Goal: Information Seeking & Learning: Learn about a topic

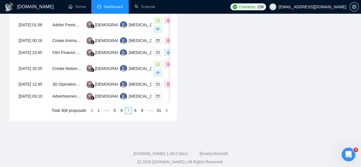
scroll to position [352, 0]
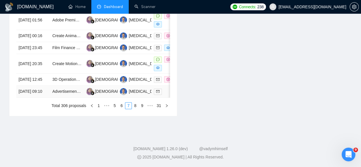
click at [35, 86] on td "[DATE] 09:10" at bounding box center [33, 92] width 34 height 12
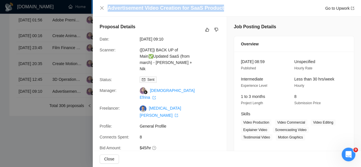
drag, startPoint x: 228, startPoint y: 7, endPoint x: 83, endPoint y: 10, distance: 145.7
click at [83, 10] on div "Advertisement Video Creation for SaaS Product Go to Upwork Proposal Details Dat…" at bounding box center [180, 83] width 361 height 167
copy div "Advertisement Video Creation for SaaS Product"
drag, startPoint x: 228, startPoint y: 10, endPoint x: 221, endPoint y: 7, distance: 7.9
click at [228, 10] on div "Advertisement Video Creation for SaaS Product Go to Upwork" at bounding box center [231, 8] width 247 height 7
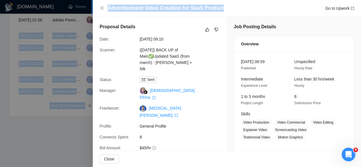
drag, startPoint x: 220, startPoint y: 5, endPoint x: 132, endPoint y: -3, distance: 88.1
copy body "lore Ipsumdo 16 Sit, 5590 64:02 Ametco Adipisci ELI se Doeiu Temporinc utl Etdo…"
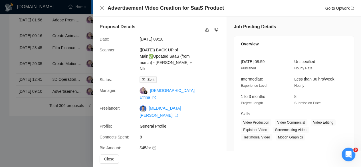
click at [197, 14] on div "Advertisement Video Creation for SaaS Product Go to Upwork" at bounding box center [227, 8] width 268 height 17
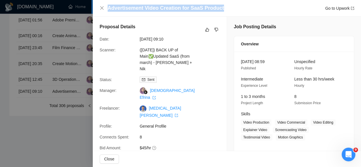
drag, startPoint x: 218, startPoint y: 7, endPoint x: 106, endPoint y: 6, distance: 112.2
click at [106, 6] on div "Advertisement Video Creation for SaaS Product Go to Upwork" at bounding box center [227, 8] width 255 height 7
copy h4 "Advertisement Video Creation for SaaS Product"
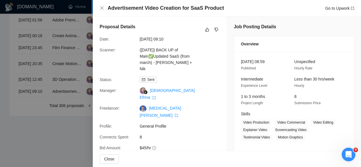
click at [28, 65] on div at bounding box center [180, 83] width 361 height 167
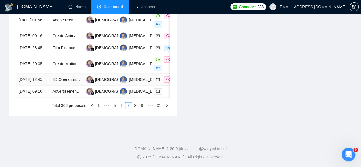
click at [28, 74] on td "[DATE] 12:45" at bounding box center [33, 80] width 34 height 12
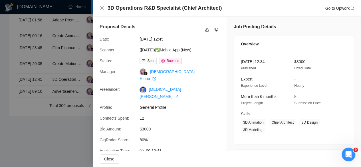
drag, startPoint x: 224, startPoint y: 3, endPoint x: 219, endPoint y: 12, distance: 10.6
click at [219, 12] on div "3D Operations R&D Specialist (Chief Architect) Go to Upwork" at bounding box center [227, 8] width 268 height 17
click at [219, 10] on div "3D Operations R&D Specialist (Chief Architect) Go to Upwork" at bounding box center [231, 8] width 247 height 7
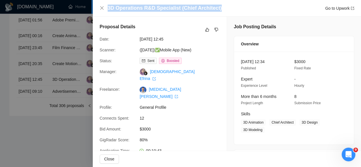
drag, startPoint x: 219, startPoint y: 9, endPoint x: 97, endPoint y: 8, distance: 121.7
click at [97, 8] on div "3D Operations R&D Specialist (Chief Architect) Go to Upwork" at bounding box center [227, 8] width 268 height 17
copy h4 "3D Operations R&D Specialist (Chief Architect)"
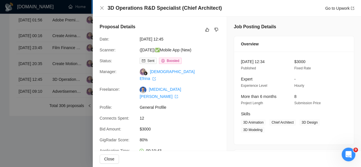
click at [35, 46] on div at bounding box center [180, 83] width 361 height 167
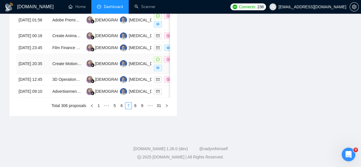
click at [35, 54] on td "[DATE] 20:35" at bounding box center [33, 64] width 34 height 20
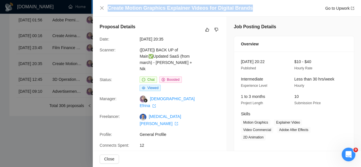
drag, startPoint x: 252, startPoint y: 7, endPoint x: 108, endPoint y: 7, distance: 144.8
click at [108, 7] on div "Create Motion Graphics Explainer Videos for Digital Brands Go to Upwork" at bounding box center [231, 8] width 247 height 7
copy h4 "Create Motion Graphics Explainer Videos for Digital Brands"
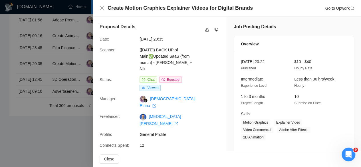
click at [51, 43] on div at bounding box center [180, 83] width 361 height 167
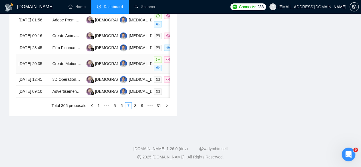
click at [36, 54] on td "[DATE] 20:35" at bounding box center [33, 64] width 34 height 20
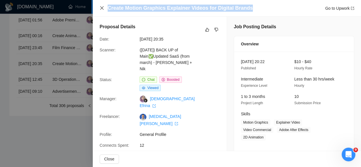
drag, startPoint x: 224, startPoint y: 0, endPoint x: 104, endPoint y: 9, distance: 121.2
click at [104, 9] on div "Create Motion Graphics Explainer Videos for Digital Brands Go to Upwork" at bounding box center [227, 8] width 255 height 7
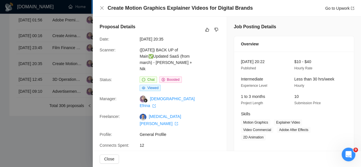
click at [34, 61] on div at bounding box center [180, 83] width 361 height 167
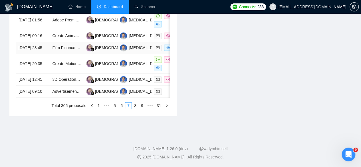
click at [31, 42] on td "[DATE] 23:45" at bounding box center [33, 48] width 34 height 12
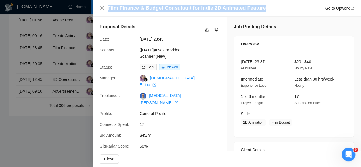
drag, startPoint x: 264, startPoint y: 6, endPoint x: 105, endPoint y: 13, distance: 158.9
click at [105, 13] on div "Film Finance & Budget Consultant for Indie 2D Animated Feature Go to Upwork" at bounding box center [227, 8] width 268 height 17
copy h4 "Film Finance & Budget Consultant for Indie 2D Animated Feature"
click at [102, 9] on icon "close" at bounding box center [102, 8] width 5 height 5
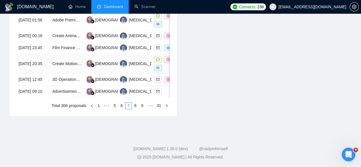
scroll to position [324, 0]
click at [34, 42] on td "[DATE] 00:16" at bounding box center [33, 36] width 34 height 12
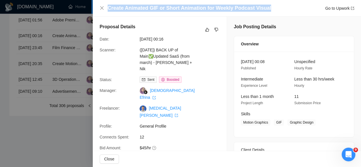
drag, startPoint x: 271, startPoint y: 5, endPoint x: 91, endPoint y: 11, distance: 180.3
click at [91, 11] on div "Create Animated GIF or Short Animation for Weekly Podcast Visual Go to Upwork P…" at bounding box center [180, 83] width 361 height 167
copy div "Create Animated GIF or Short Animation for Weekly Podcast Visual"
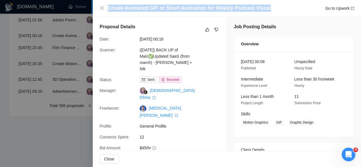
click at [288, 5] on div "Create Animated GIF or Short Animation for Weekly Podcast Visual Go to Upwork" at bounding box center [231, 8] width 247 height 7
click at [269, 9] on div "Create Animated GIF or Short Animation for Weekly Podcast Visual Go to Upwork" at bounding box center [231, 8] width 247 height 7
drag, startPoint x: 234, startPoint y: 8, endPoint x: 107, endPoint y: 11, distance: 126.8
click at [107, 11] on div "Create Animated GIF or Short Animation for Weekly Podcast Visual Go to Upwork" at bounding box center [227, 8] width 255 height 7
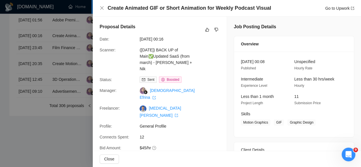
click at [31, 25] on div at bounding box center [180, 83] width 361 height 167
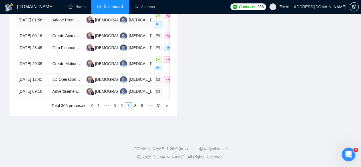
click at [31, 25] on td "[DATE] 01:56" at bounding box center [33, 20] width 34 height 20
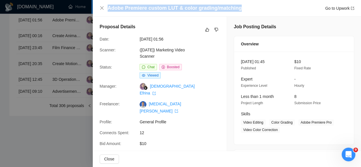
drag, startPoint x: 242, startPoint y: 9, endPoint x: 102, endPoint y: 5, distance: 139.4
click at [102, 5] on div "Adobe Premiere custom LUT & color grading/matching Go to Upwork" at bounding box center [227, 8] width 255 height 7
copy h4 "Adobe Premiere custom LUT & color grading/matching"
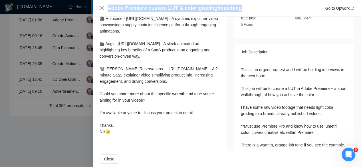
scroll to position [211, 0]
click at [103, 9] on icon "close" at bounding box center [102, 8] width 5 height 5
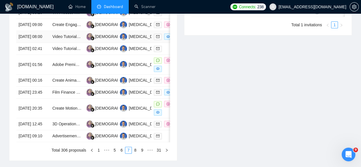
scroll to position [266, 0]
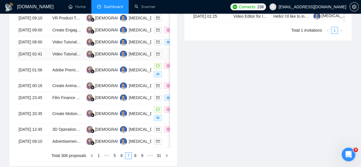
click at [36, 60] on td "[DATE] 02:41" at bounding box center [33, 54] width 34 height 12
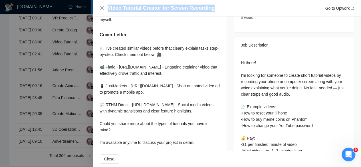
drag, startPoint x: 218, startPoint y: 7, endPoint x: 106, endPoint y: 12, distance: 112.1
click at [106, 12] on div "Video Tutorial Creator for Screen Recording Go to Upwork" at bounding box center [227, 8] width 268 height 17
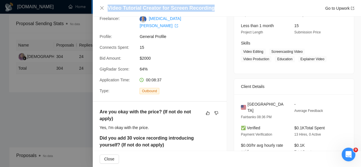
scroll to position [0, 0]
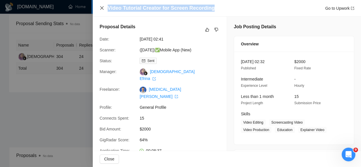
click at [102, 8] on icon "close" at bounding box center [102, 8] width 5 height 5
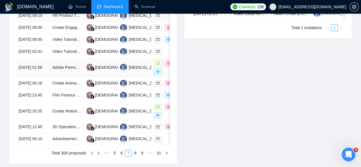
scroll to position [266, 0]
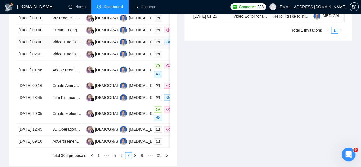
click at [34, 47] on td "[DATE] 08:00" at bounding box center [33, 42] width 34 height 12
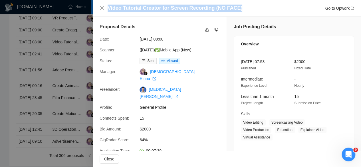
drag, startPoint x: 243, startPoint y: 8, endPoint x: 107, endPoint y: 10, distance: 135.9
click at [108, 10] on div "Video Tutorial Creator for Screen Recording (NO FACE) Go to Upwork" at bounding box center [231, 8] width 247 height 7
click at [34, 27] on div at bounding box center [180, 83] width 361 height 167
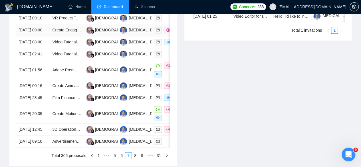
click at [34, 27] on td "[DATE] 09:00" at bounding box center [33, 30] width 34 height 12
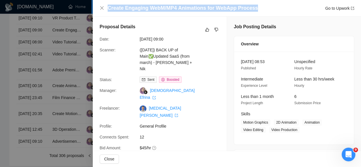
drag, startPoint x: 261, startPoint y: 6, endPoint x: 108, endPoint y: 10, distance: 153.1
click at [108, 10] on div "Create Engaging WebM/MP4 Animations for WebApp Process Go to Upwork" at bounding box center [231, 8] width 247 height 7
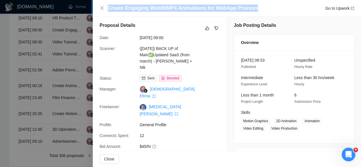
scroll to position [0, 0]
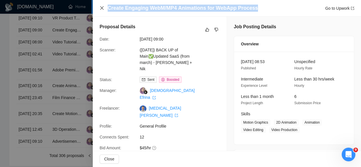
click at [102, 9] on icon "close" at bounding box center [101, 7] width 3 height 3
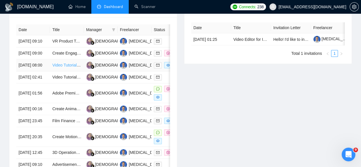
scroll to position [238, 0]
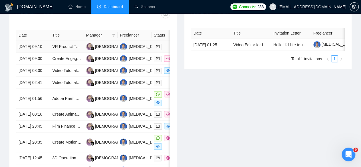
click at [35, 43] on td "[DATE] 09:10" at bounding box center [33, 47] width 34 height 12
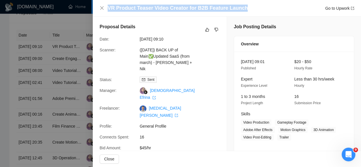
drag, startPoint x: 245, startPoint y: 11, endPoint x: 107, endPoint y: 10, distance: 137.9
click at [107, 10] on div "VR Product Teaser Video Creator for B2B Feature Launch Go to Upwork" at bounding box center [227, 8] width 255 height 7
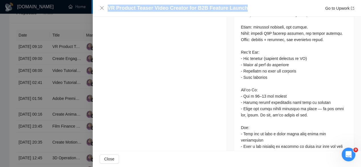
scroll to position [343, 0]
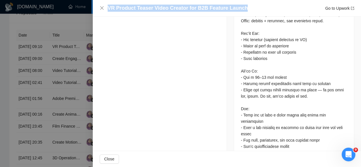
click at [40, 46] on div at bounding box center [180, 83] width 361 height 167
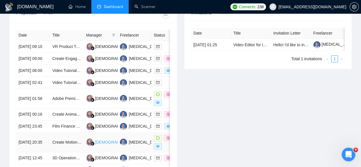
scroll to position [352, 0]
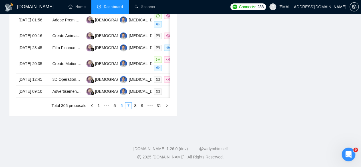
click at [122, 106] on link "6" at bounding box center [122, 106] width 6 height 6
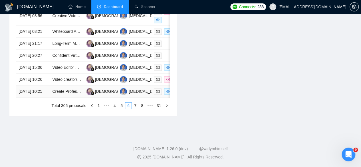
click at [43, 87] on td "[DATE] 10:25" at bounding box center [33, 92] width 34 height 12
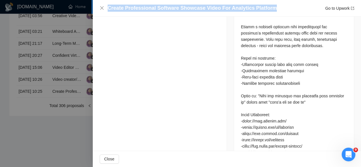
drag, startPoint x: 269, startPoint y: 9, endPoint x: 95, endPoint y: 8, distance: 173.9
click at [95, 8] on div "Create Professional Software Showcase Video For Analytics Platform Go to Upwork" at bounding box center [227, 8] width 268 height 17
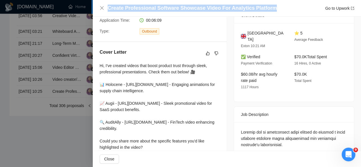
scroll to position [0, 0]
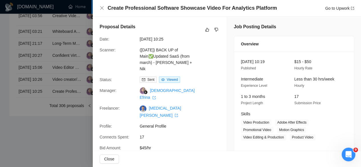
drag, startPoint x: 62, startPoint y: 52, endPoint x: 27, endPoint y: 63, distance: 36.4
click at [62, 52] on div at bounding box center [180, 83] width 361 height 167
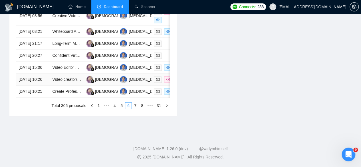
click at [35, 74] on td "[DATE] 10:26" at bounding box center [33, 80] width 34 height 12
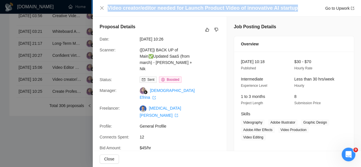
drag, startPoint x: 294, startPoint y: 10, endPoint x: 107, endPoint y: 5, distance: 187.4
click at [107, 5] on div "Video creator/editor needed for Launch Product Video of innovative AI startup G…" at bounding box center [227, 8] width 255 height 7
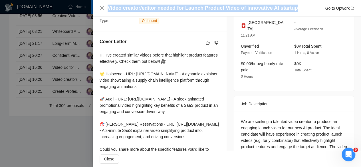
scroll to position [200, 0]
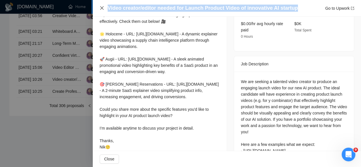
click at [101, 8] on icon "close" at bounding box center [101, 7] width 3 height 3
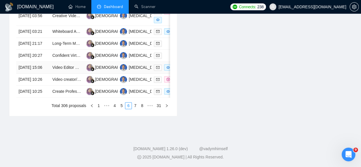
click at [29, 62] on td "[DATE] 15:06" at bounding box center [33, 68] width 34 height 12
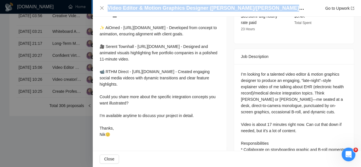
drag, startPoint x: 302, startPoint y: 7, endPoint x: 108, endPoint y: 10, distance: 194.2
click at [108, 10] on div "Video Editor & Motion Graphics Designer ([PERSON_NAME]/[PERSON_NAME]–Style Talk…" at bounding box center [231, 8] width 247 height 7
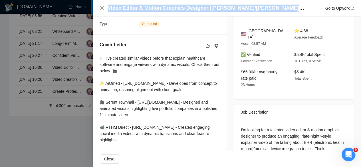
scroll to position [182, 0]
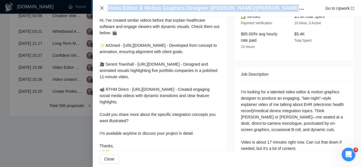
click at [101, 9] on icon "close" at bounding box center [102, 8] width 5 height 5
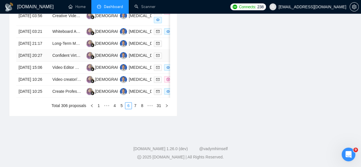
click at [29, 50] on td "[DATE] 20:27" at bounding box center [33, 56] width 34 height 12
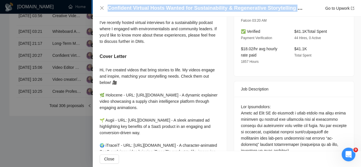
drag, startPoint x: 305, startPoint y: 9, endPoint x: 107, endPoint y: 11, distance: 197.6
click at [108, 11] on div "Confident Virtual Hosts Wanted for Sustainability & Regenerative Storytelling P…" at bounding box center [231, 8] width 247 height 7
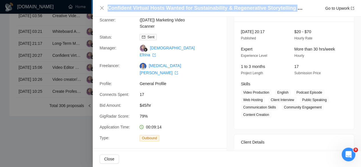
scroll to position [11, 0]
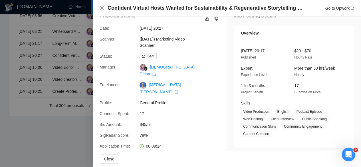
click at [23, 41] on div at bounding box center [180, 83] width 361 height 167
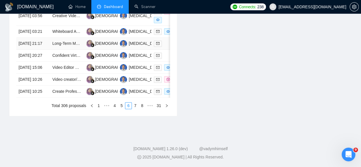
scroll to position [324, 0]
click at [27, 44] on td "[DATE] 21:17" at bounding box center [33, 44] width 34 height 12
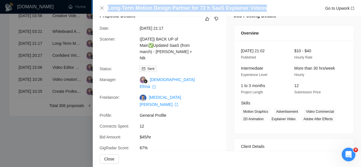
drag, startPoint x: 264, startPoint y: 6, endPoint x: 106, endPoint y: 7, distance: 157.9
click at [106, 7] on div "Long-Term Motion Design Partner for 72 h SaaS Explainer Videos Go to Upwork" at bounding box center [227, 8] width 255 height 7
click at [104, 6] on button "Close" at bounding box center [102, 8] width 5 height 5
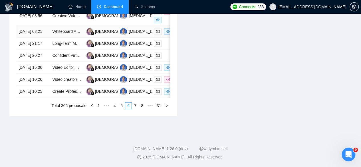
click at [34, 27] on td "[DATE] 03:21" at bounding box center [33, 32] width 34 height 12
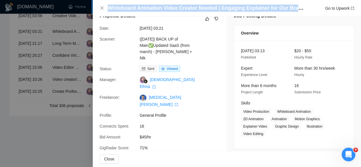
drag, startPoint x: 298, startPoint y: 10, endPoint x: 108, endPoint y: 9, distance: 189.9
click at [108, 9] on div "Whiteboard Animation Video Creator Needed | Engaging Explainer for Our Brand Go…" at bounding box center [231, 8] width 247 height 7
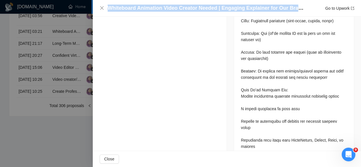
scroll to position [354, 0]
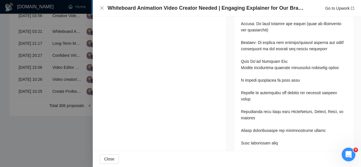
click at [69, 41] on div at bounding box center [180, 83] width 361 height 167
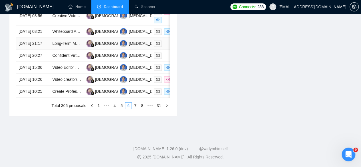
scroll to position [295, 0]
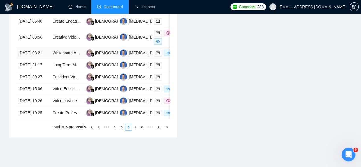
click at [32, 59] on td "[DATE] 03:21" at bounding box center [33, 53] width 34 height 12
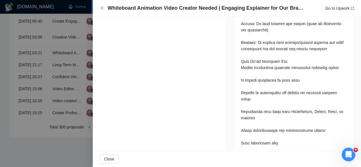
click at [54, 44] on div at bounding box center [180, 83] width 361 height 167
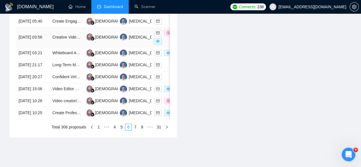
click at [31, 39] on td "[DATE] 03:56" at bounding box center [33, 37] width 34 height 20
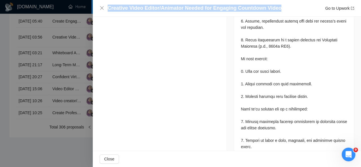
drag, startPoint x: 279, startPoint y: 9, endPoint x: 104, endPoint y: 12, distance: 175.4
click at [104, 12] on div "Creative Video Editor/Animator Needed for Engaging Countdown Video Go to Upwork" at bounding box center [227, 8] width 268 height 17
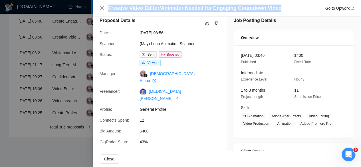
scroll to position [0, 0]
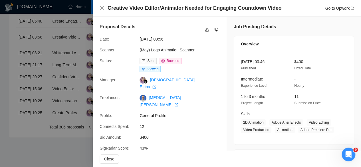
click at [99, 7] on div "Creative Video Editor/Animator Needed for Engaging Countdown Video Go to Upwork" at bounding box center [227, 8] width 268 height 17
click at [101, 9] on icon "close" at bounding box center [101, 7] width 3 height 3
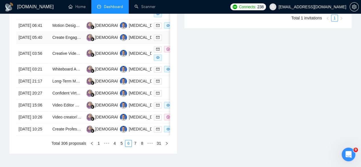
scroll to position [266, 0]
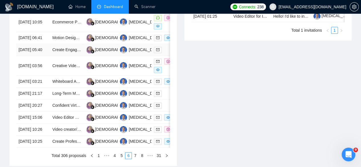
click at [39, 44] on td "[DATE] 05:40" at bounding box center [33, 50] width 34 height 12
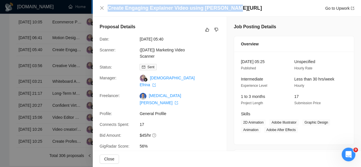
drag, startPoint x: 231, startPoint y: 9, endPoint x: 107, endPoint y: 11, distance: 123.7
click at [108, 11] on div "Create Engaging Explainer Video using [PERSON_NAME][URL] Go to Upwork" at bounding box center [231, 8] width 247 height 7
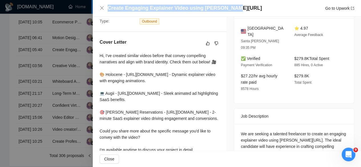
scroll to position [24, 0]
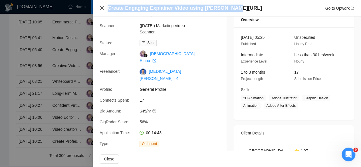
click at [100, 7] on icon "close" at bounding box center [102, 8] width 5 height 5
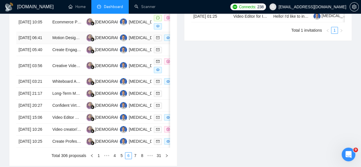
click at [34, 32] on td "[DATE] 06:41" at bounding box center [33, 38] width 34 height 12
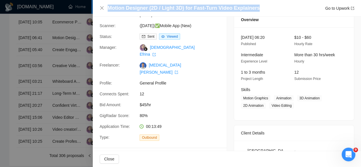
drag, startPoint x: 257, startPoint y: 7, endPoint x: 108, endPoint y: 7, distance: 149.4
click at [108, 7] on div "Motion Designer (2D / Light 3D) for Fast-Turn Video Explainers Go to Upwork" at bounding box center [231, 8] width 247 height 7
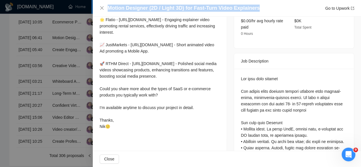
scroll to position [196, 0]
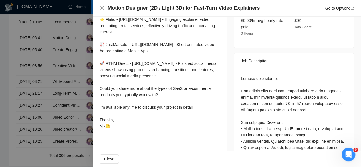
click at [59, 55] on div at bounding box center [180, 83] width 361 height 167
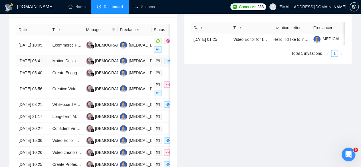
scroll to position [238, 0]
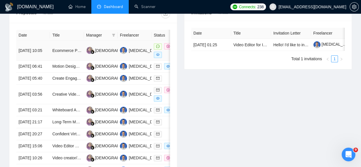
click at [40, 44] on td "[DATE] 10:05" at bounding box center [33, 51] width 34 height 20
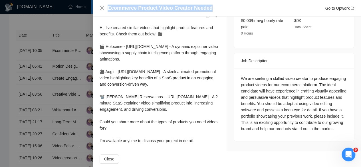
drag, startPoint x: 219, startPoint y: 9, endPoint x: 104, endPoint y: 11, distance: 115.4
click at [104, 11] on div "Ecommerce Product Video Creator Needed Go to Upwork" at bounding box center [227, 8] width 255 height 7
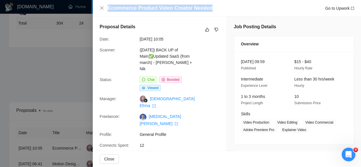
scroll to position [124, 0]
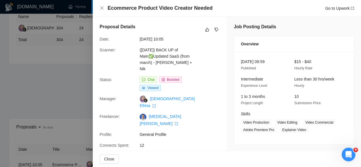
click at [81, 53] on div at bounding box center [180, 83] width 361 height 167
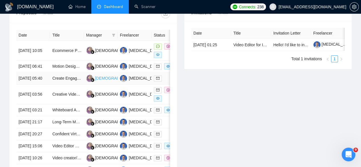
scroll to position [352, 0]
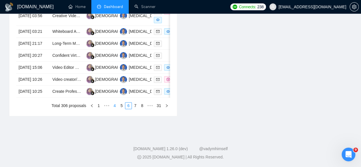
click at [122, 105] on link "5" at bounding box center [122, 106] width 6 height 6
